Goal: Navigation & Orientation: Find specific page/section

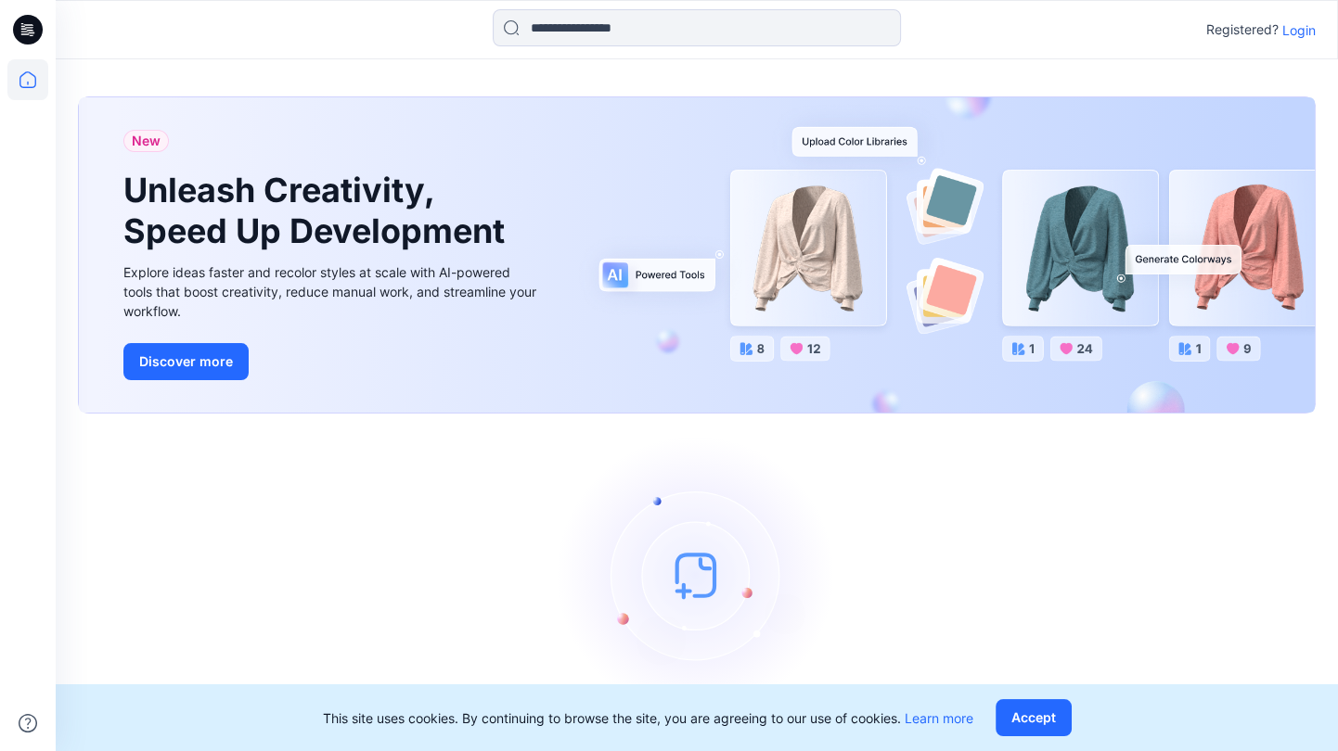
scroll to position [40, 0]
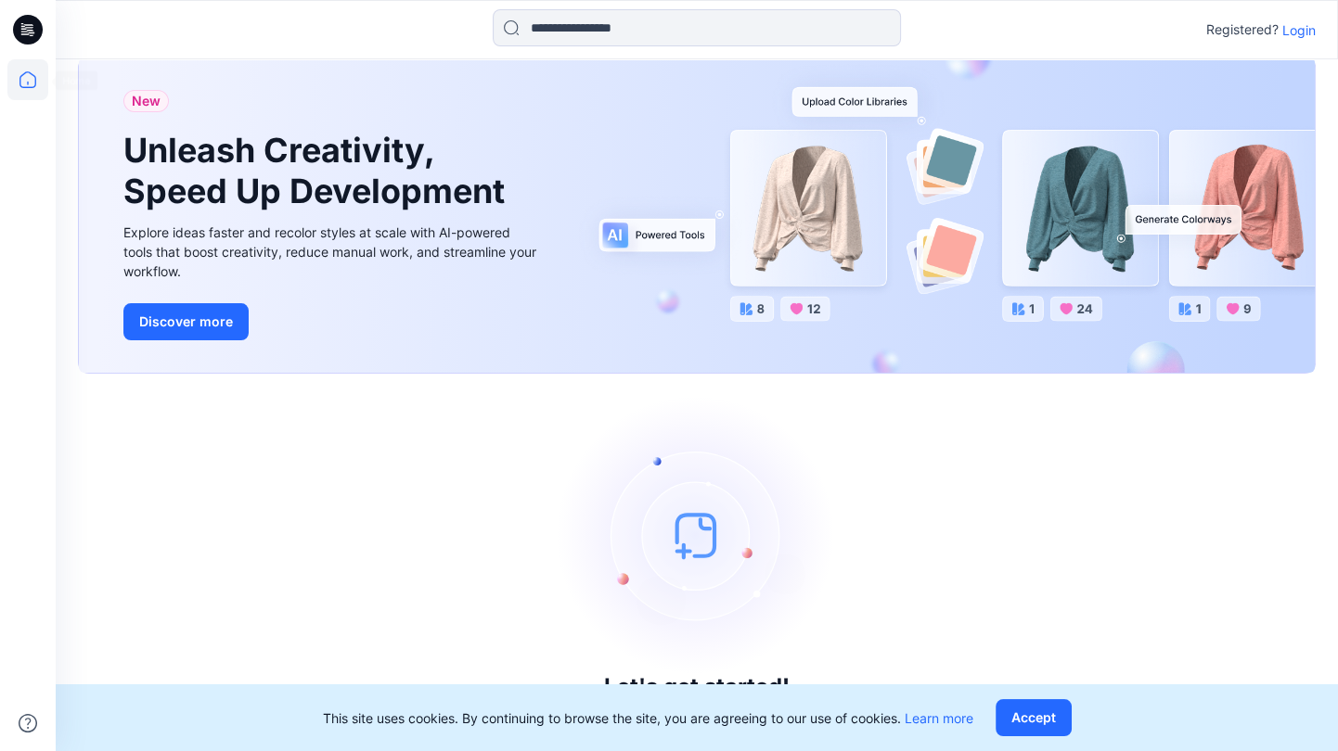
click at [36, 39] on icon at bounding box center [28, 30] width 30 height 30
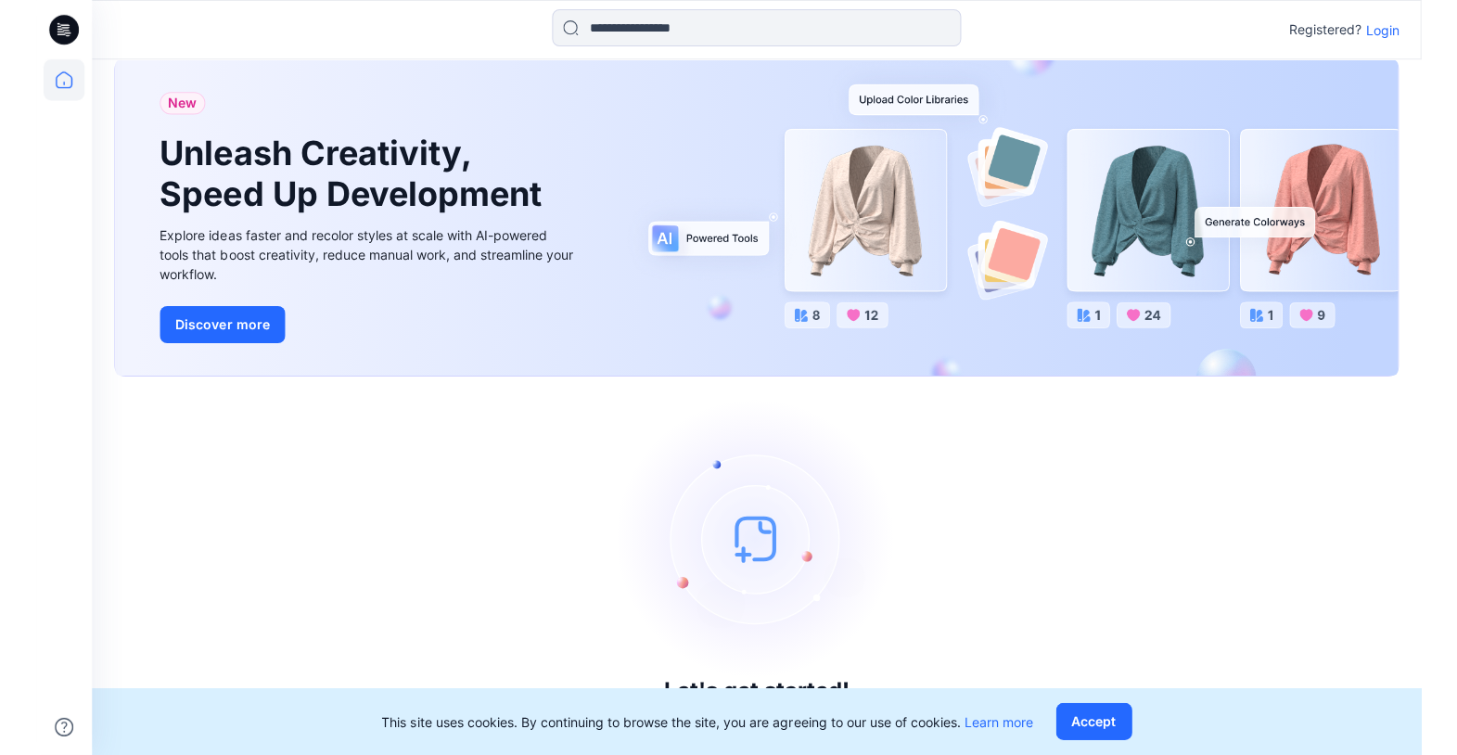
scroll to position [36, 0]
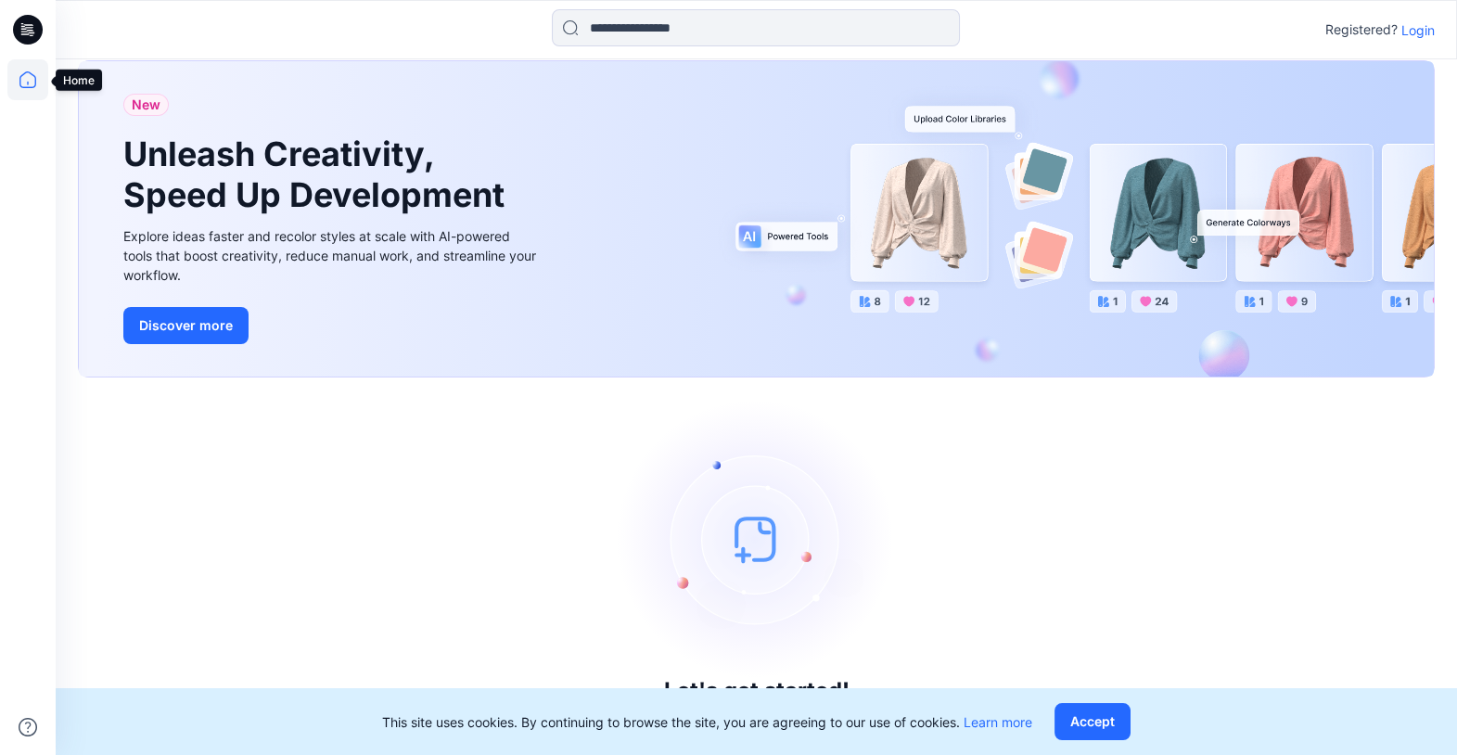
click at [27, 85] on icon at bounding box center [27, 79] width 41 height 41
click at [1337, 20] on p "Login" at bounding box center [1418, 29] width 33 height 19
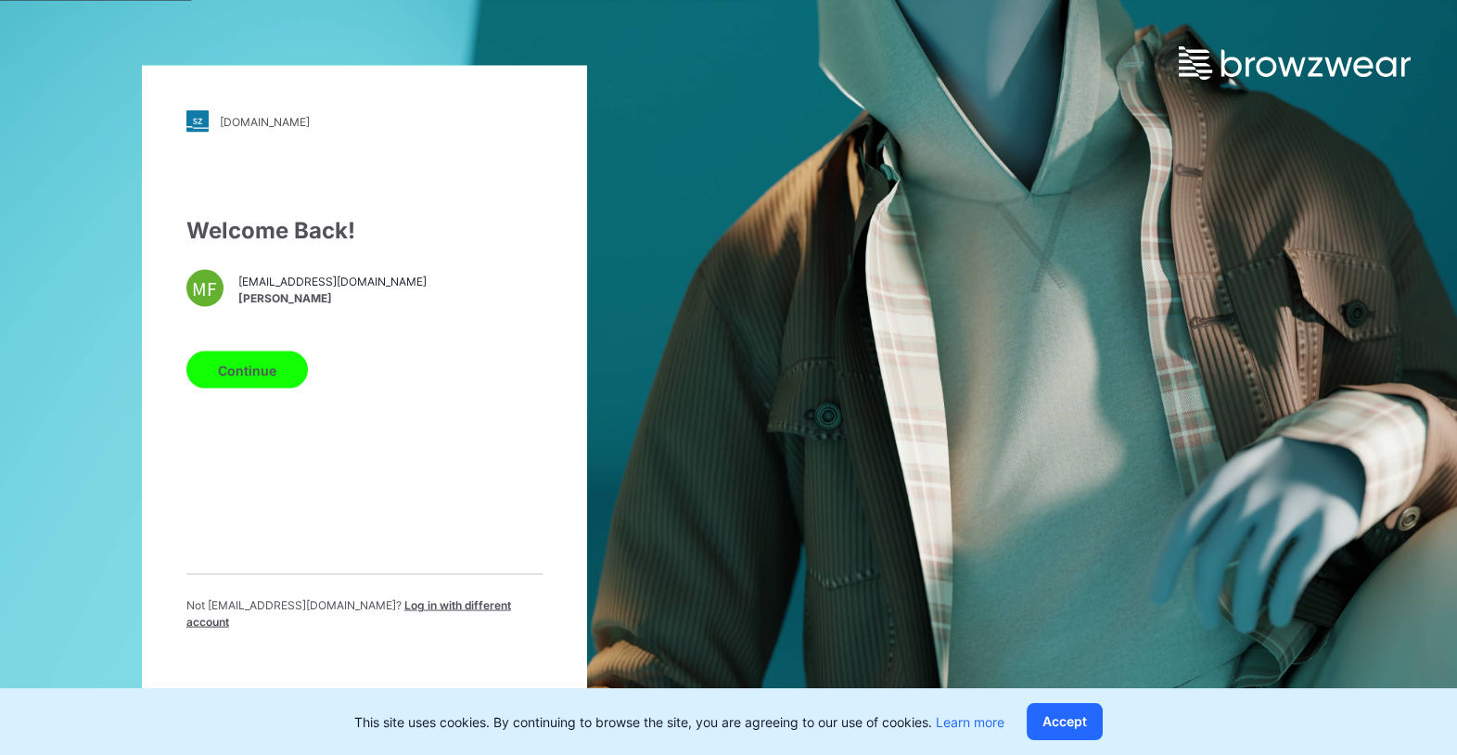
click at [273, 372] on button "Continue" at bounding box center [247, 370] width 122 height 37
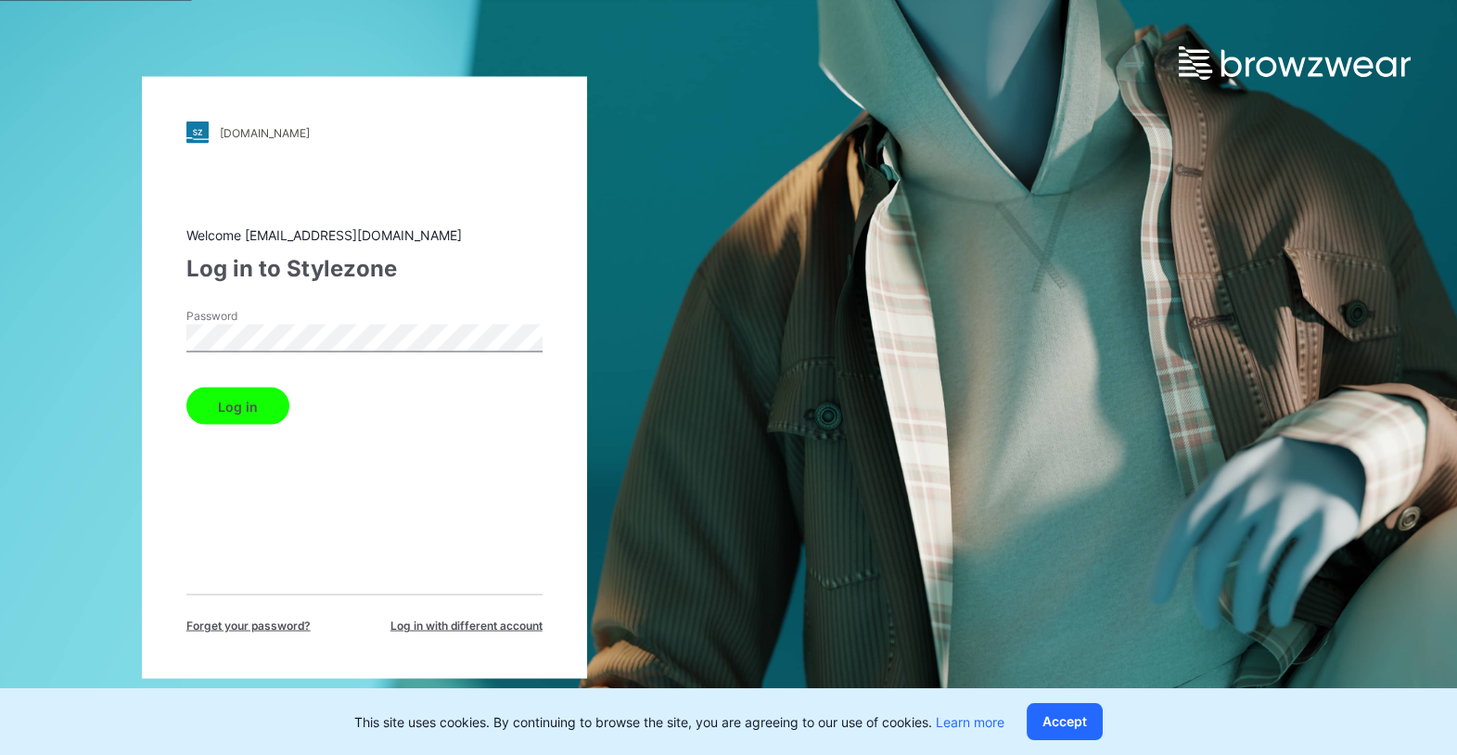
click at [247, 414] on button "Log in" at bounding box center [237, 406] width 103 height 37
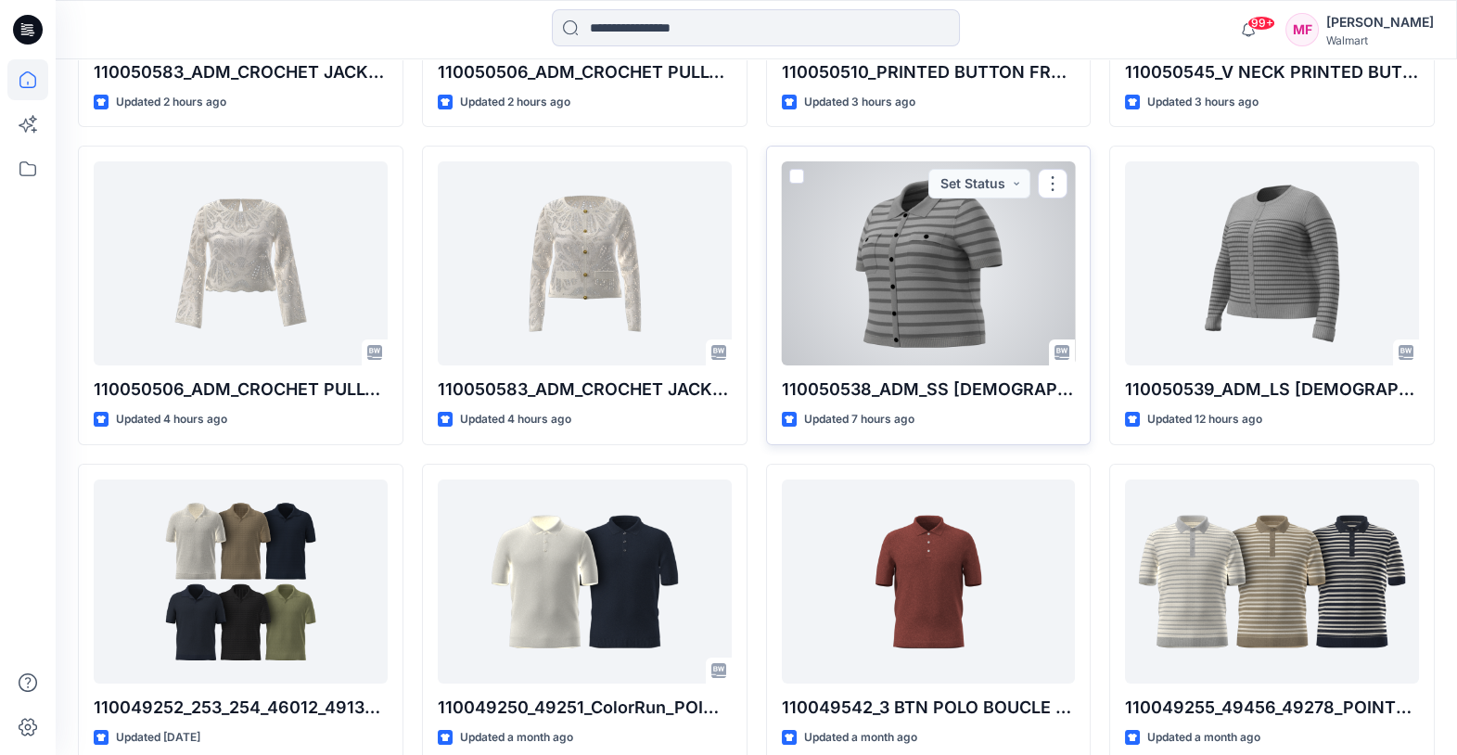
scroll to position [645, 0]
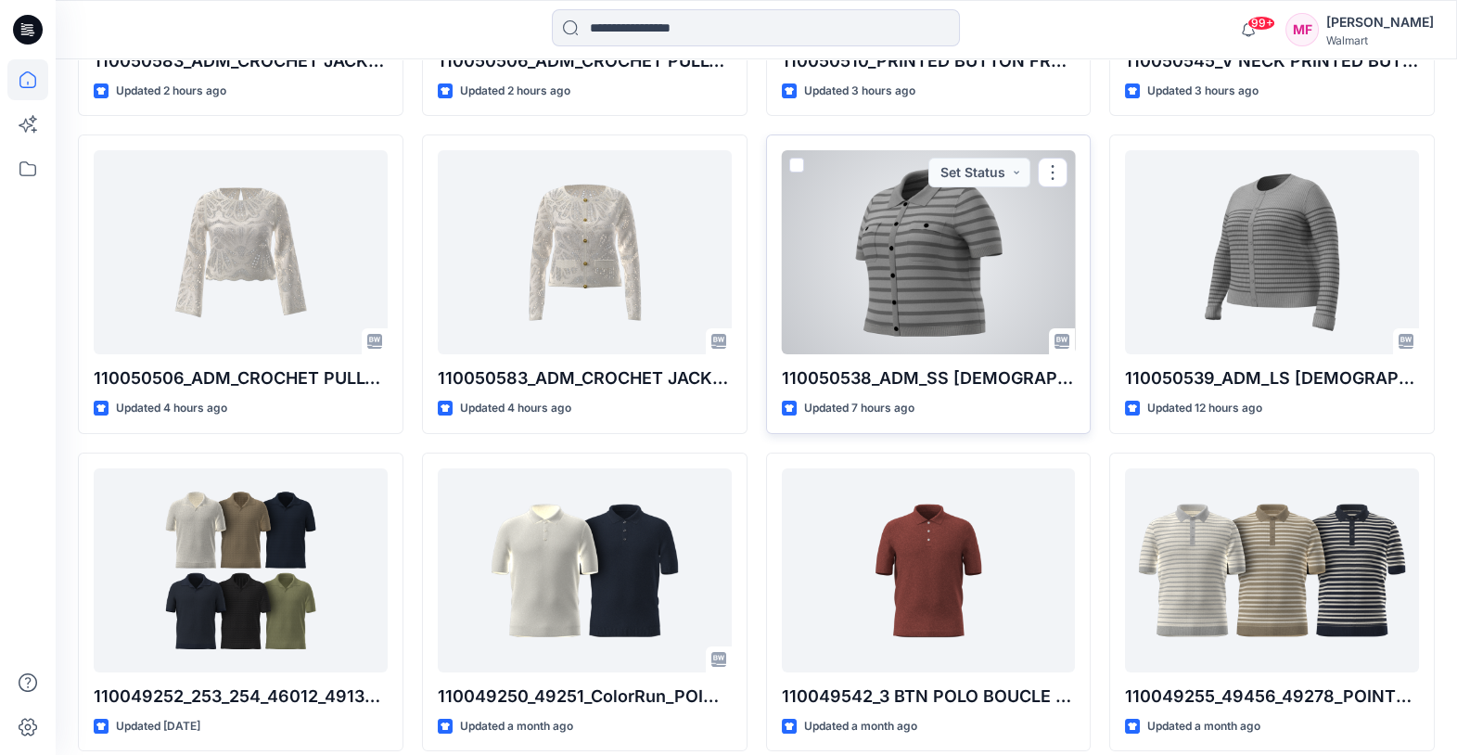
click at [901, 348] on div at bounding box center [929, 252] width 294 height 204
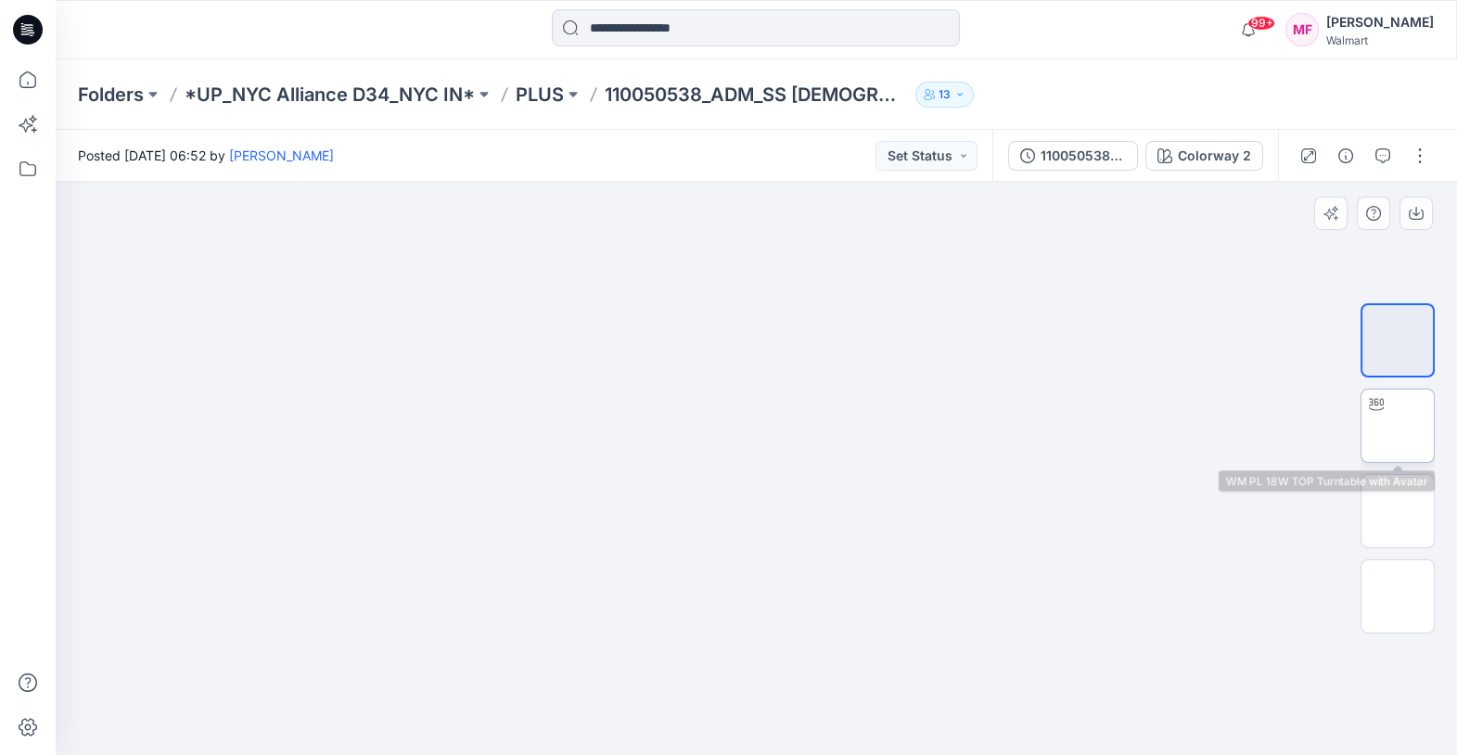
click at [1337, 426] on img at bounding box center [1398, 426] width 0 height 0
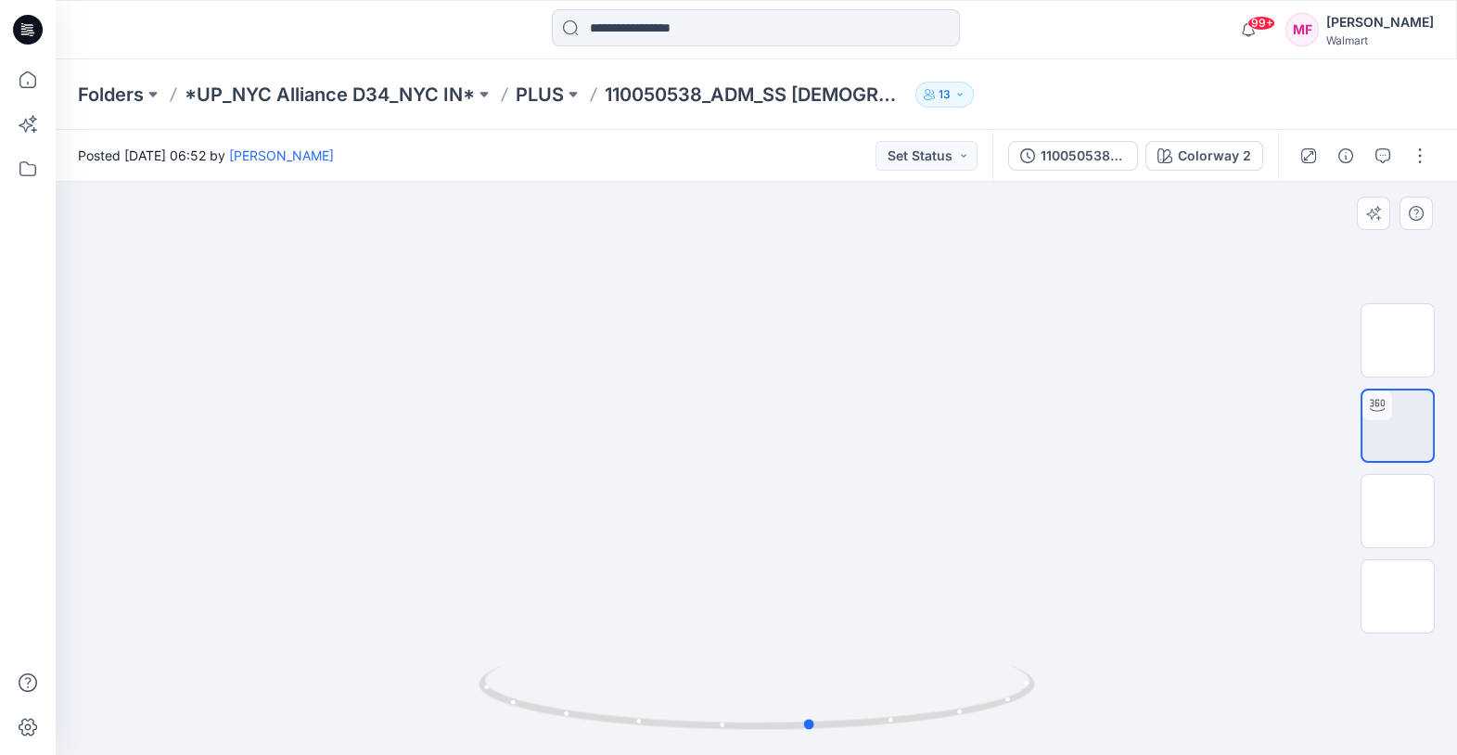
drag, startPoint x: 830, startPoint y: 597, endPoint x: 331, endPoint y: 533, distance: 503.1
click at [331, 533] on div at bounding box center [757, 468] width 1402 height 573
drag, startPoint x: 675, startPoint y: 657, endPoint x: 661, endPoint y: 736, distance: 80.1
click at [661, 736] on div at bounding box center [757, 468] width 1402 height 573
drag, startPoint x: 552, startPoint y: 653, endPoint x: 801, endPoint y: 666, distance: 249.8
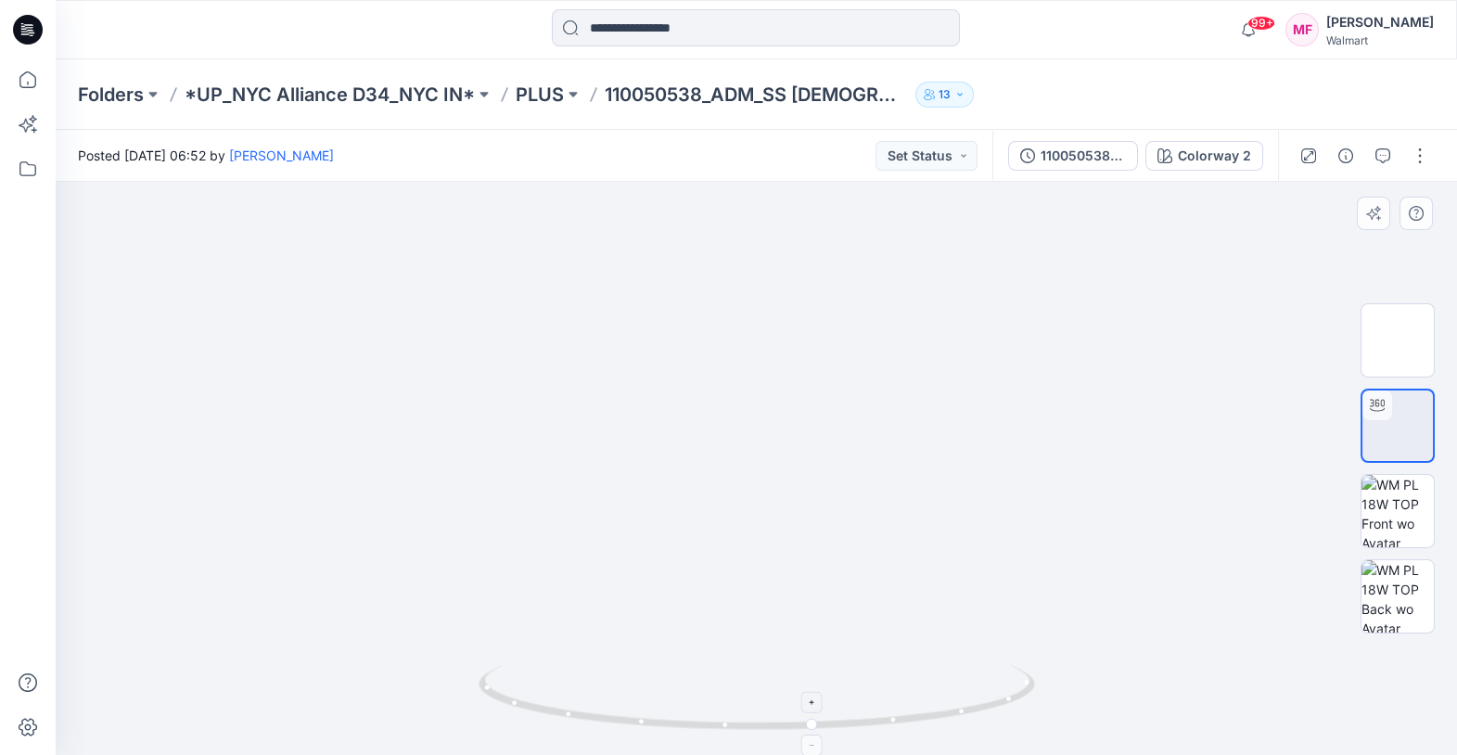
click at [801, 666] on div at bounding box center [757, 468] width 1402 height 573
drag, startPoint x: 614, startPoint y: 747, endPoint x: 514, endPoint y: 639, distance: 147.0
click at [514, 639] on div at bounding box center [757, 468] width 1402 height 573
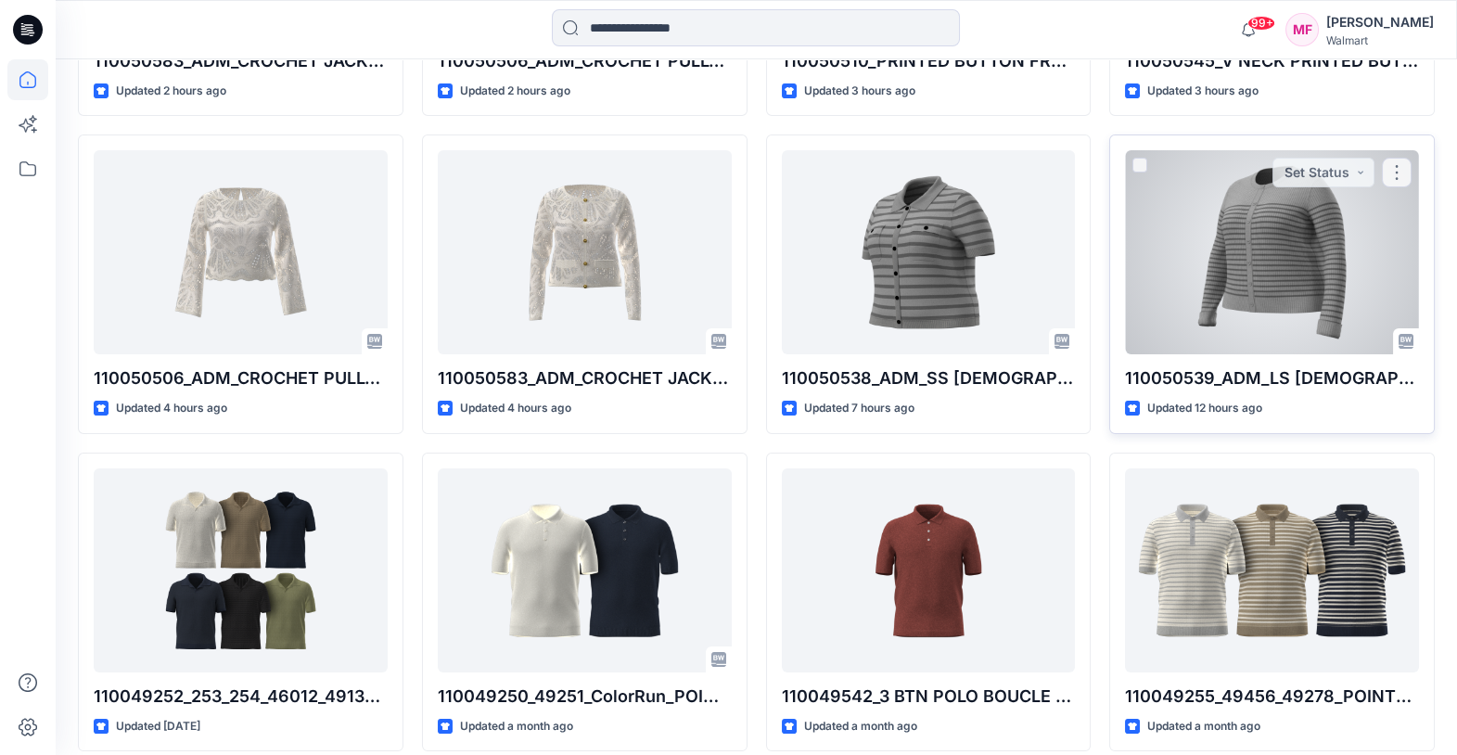
click at [1231, 284] on div at bounding box center [1272, 252] width 294 height 204
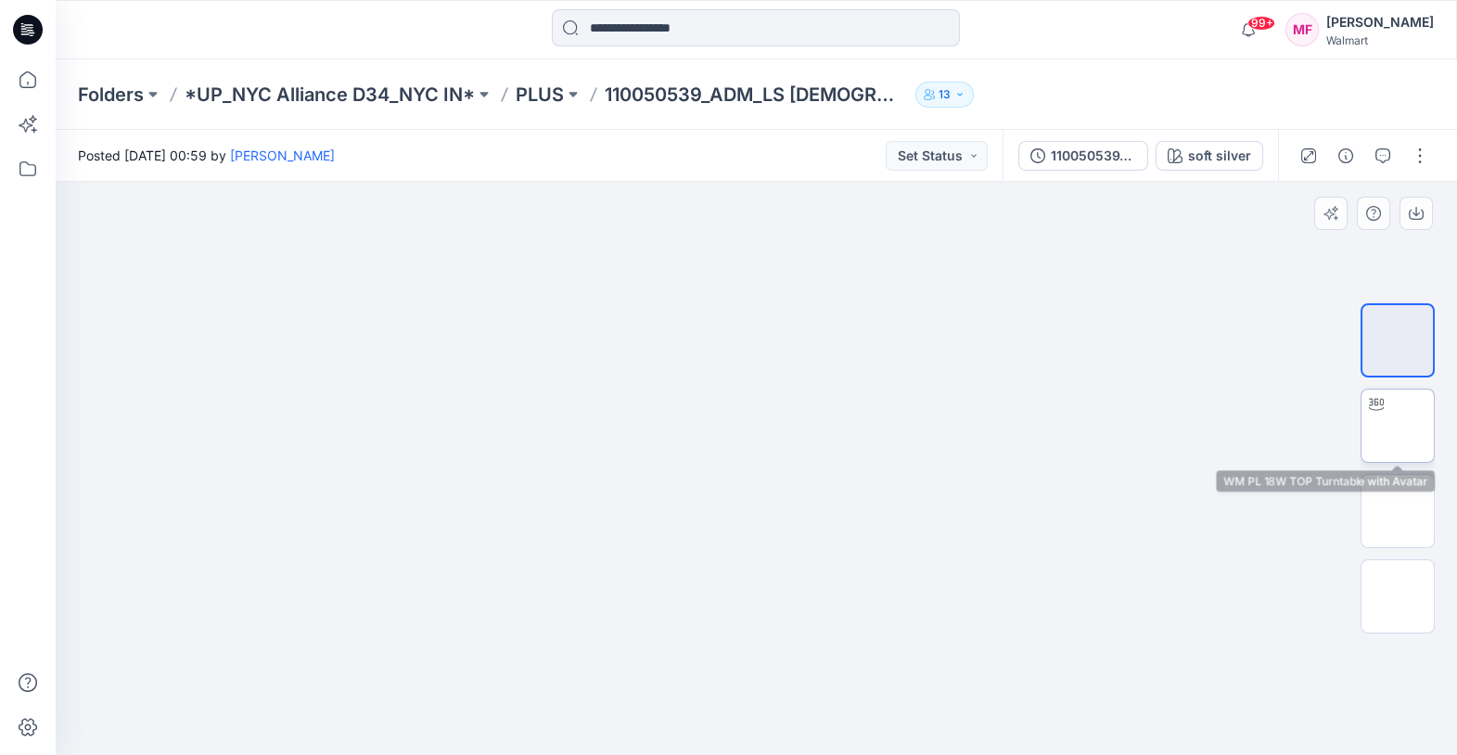
click at [1337, 426] on img at bounding box center [1398, 426] width 0 height 0
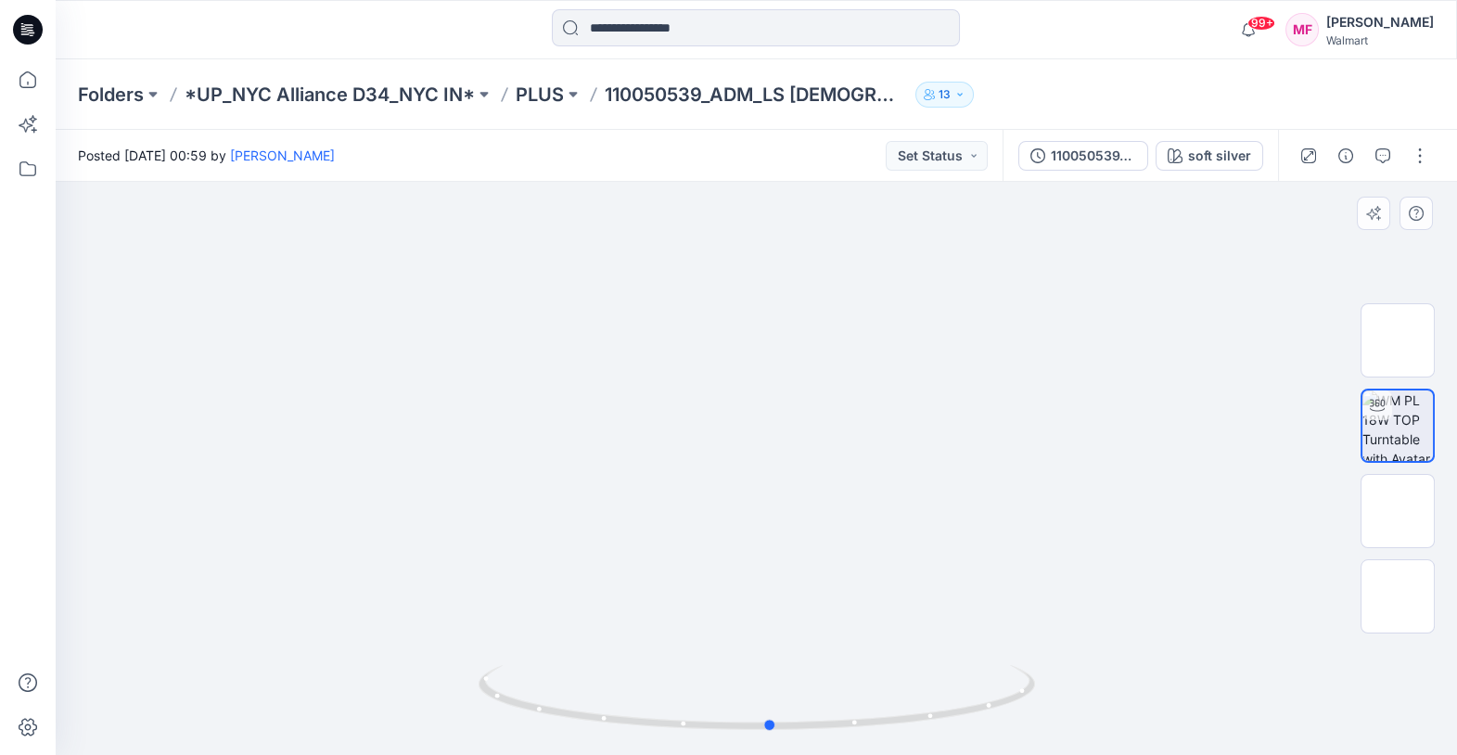
drag, startPoint x: 770, startPoint y: 709, endPoint x: 782, endPoint y: 638, distance: 71.5
click at [782, 638] on div at bounding box center [757, 468] width 1402 height 573
drag, startPoint x: 782, startPoint y: 465, endPoint x: 753, endPoint y: 679, distance: 216.2
click at [753, 679] on div at bounding box center [757, 468] width 1402 height 573
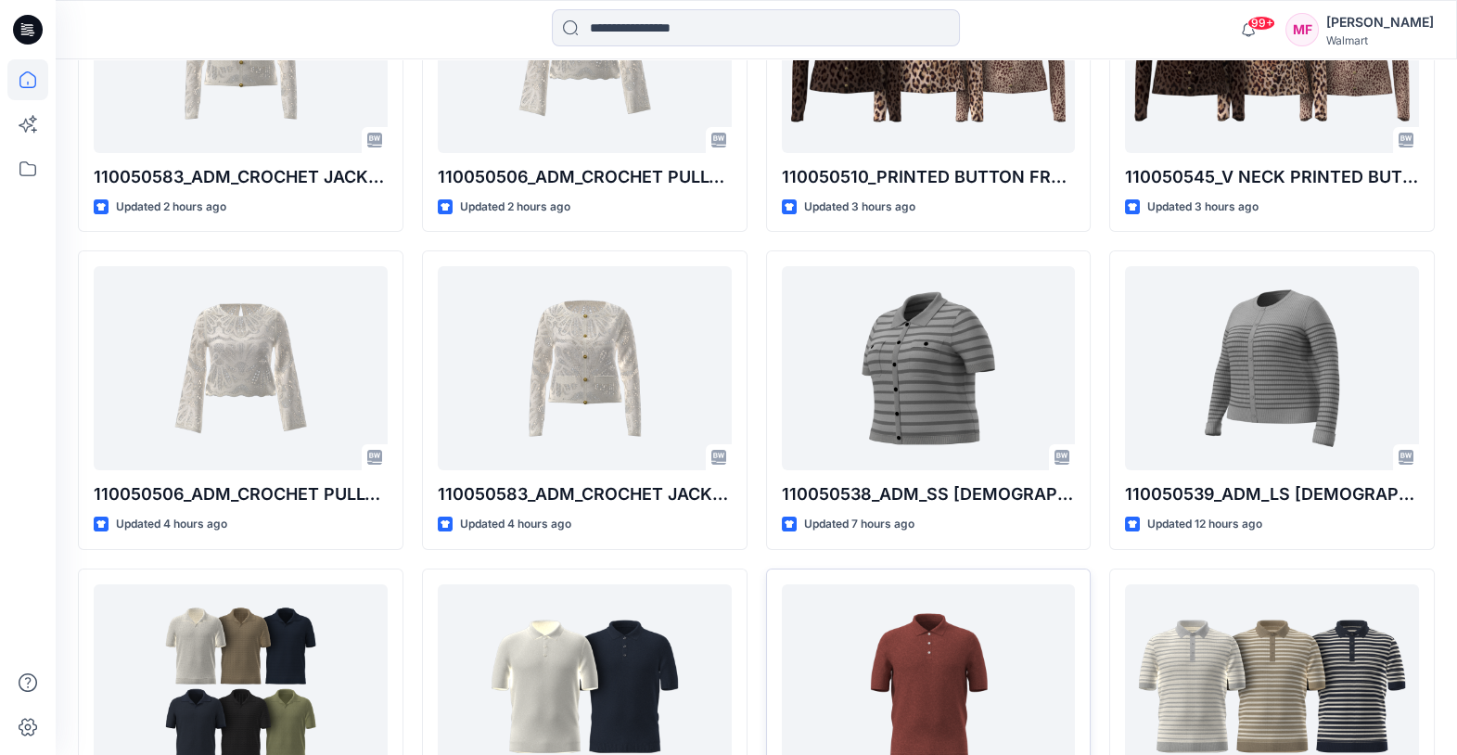
scroll to position [225, 0]
